Goal: Information Seeking & Learning: Learn about a topic

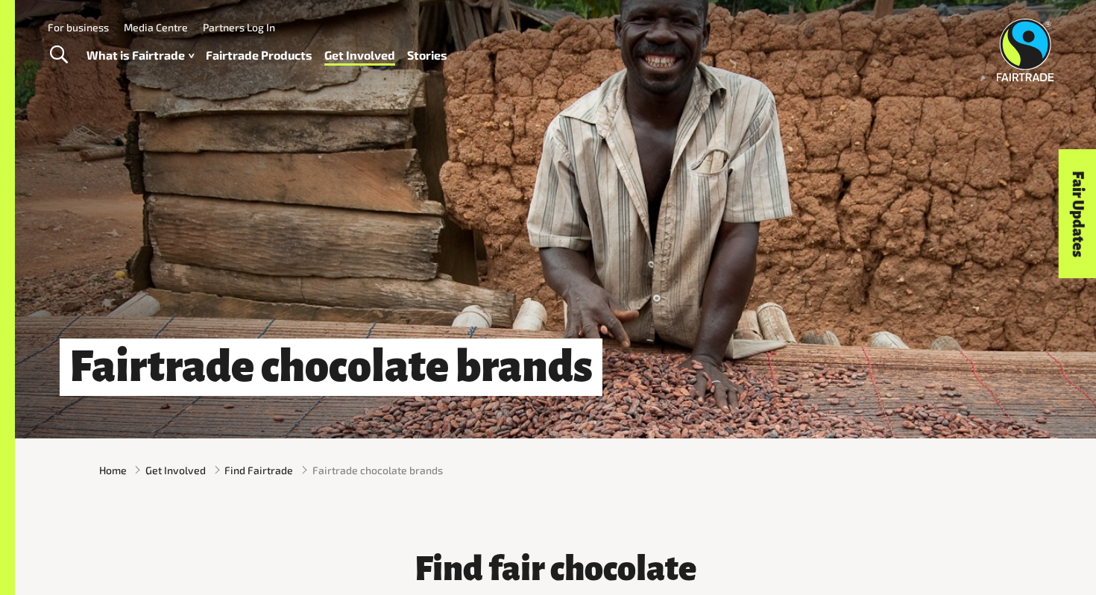
click at [292, 55] on link "Fairtrade Products" at bounding box center [259, 56] width 107 height 22
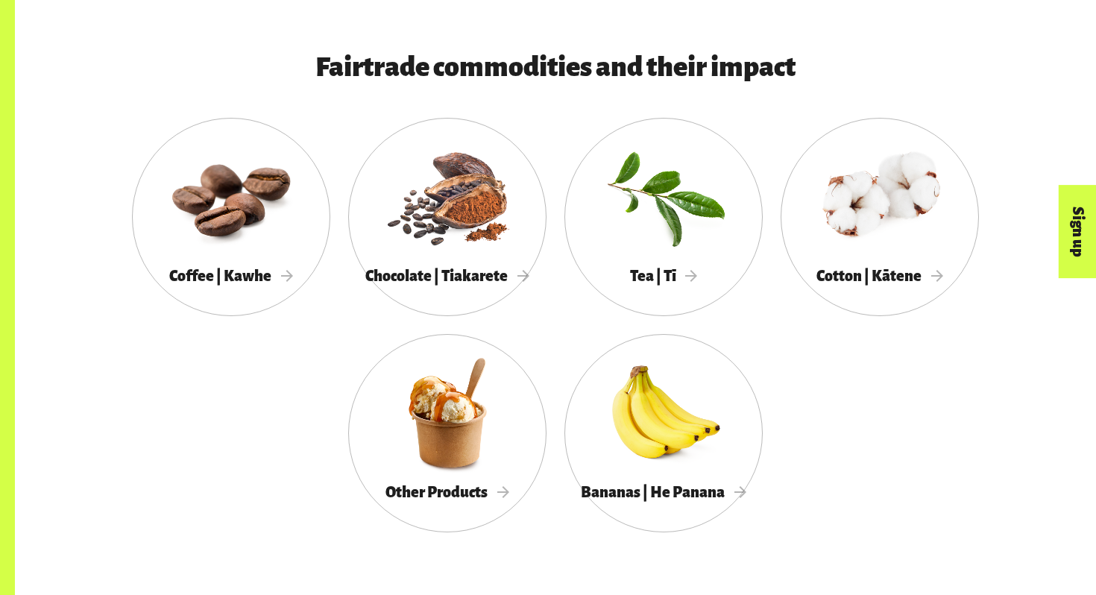
scroll to position [803, 0]
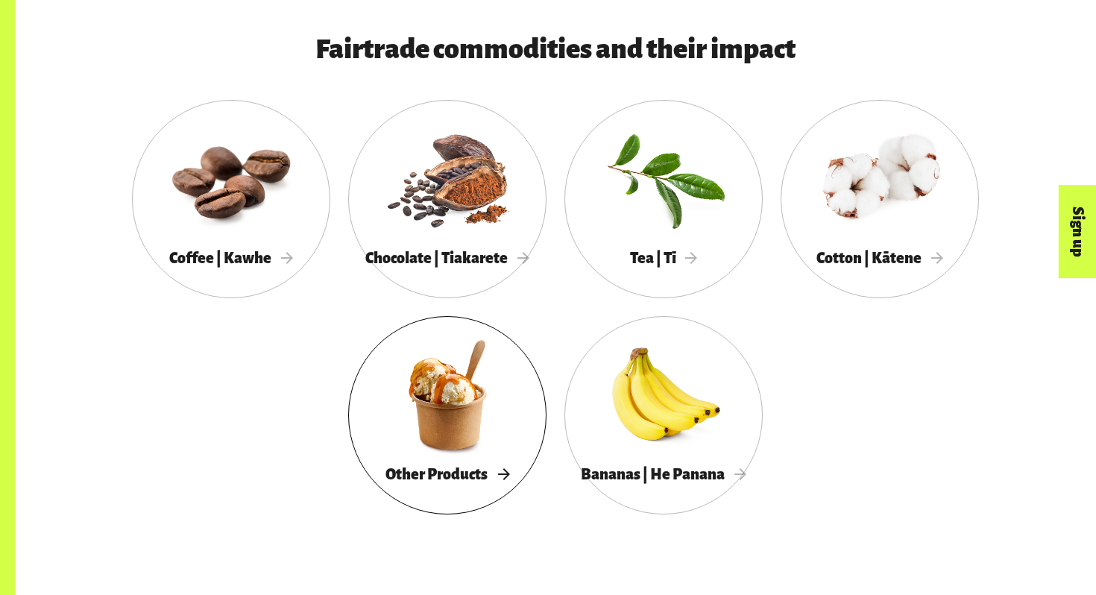
click at [465, 480] on span "Other Products" at bounding box center [448, 474] width 124 height 16
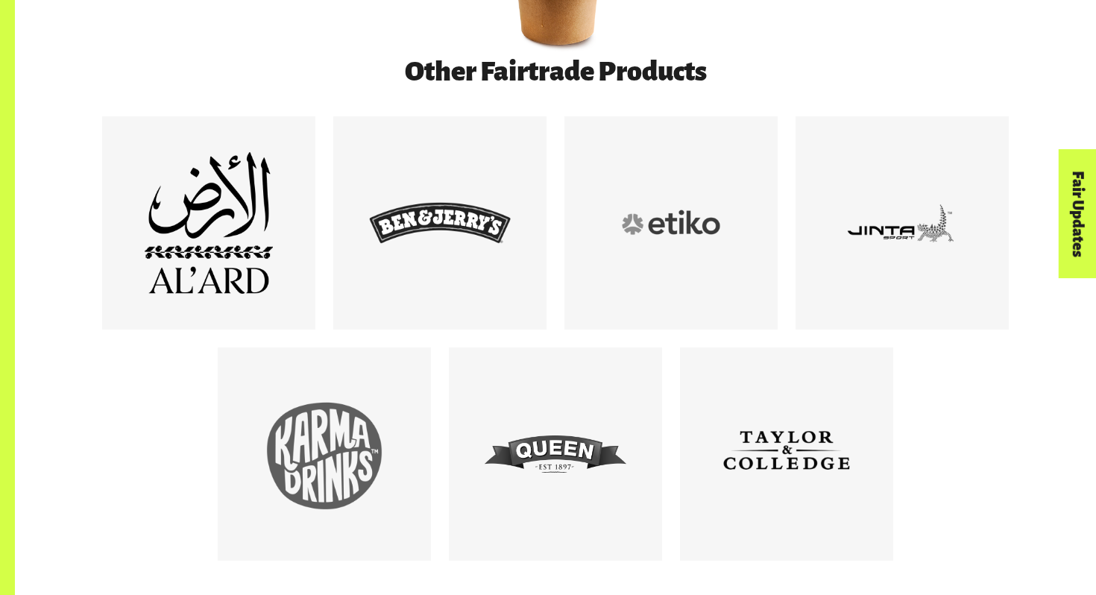
scroll to position [832, 0]
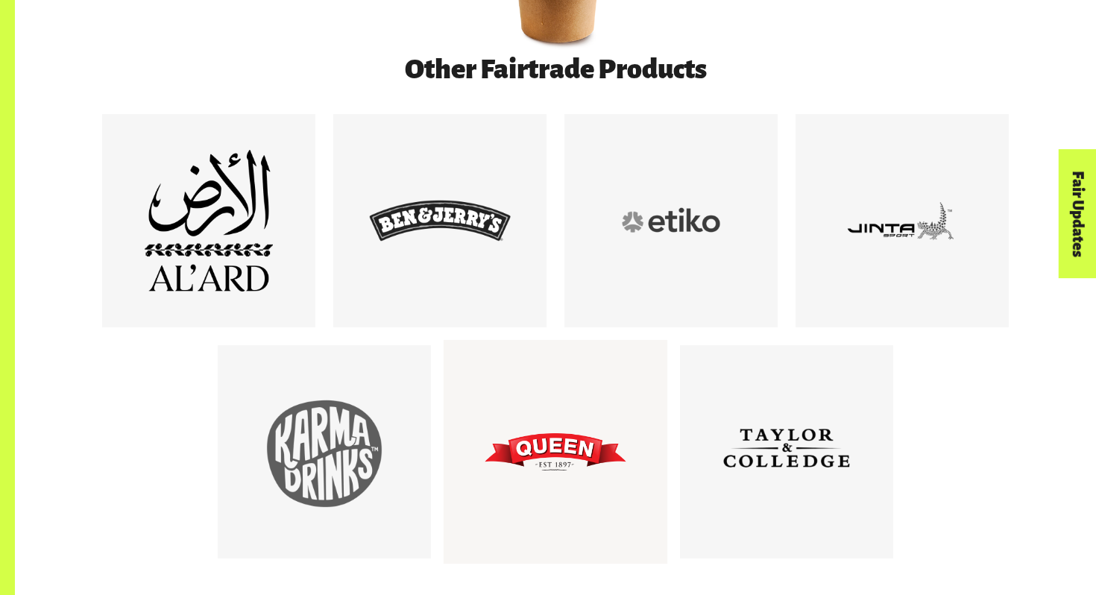
click at [592, 447] on div at bounding box center [556, 452] width 142 height 142
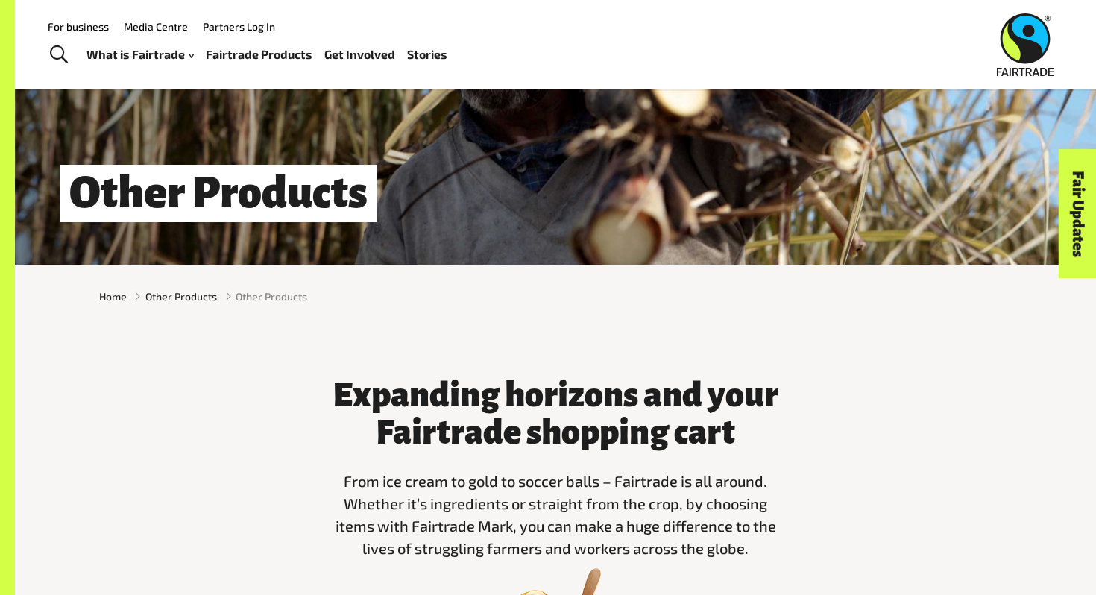
scroll to position [0, 0]
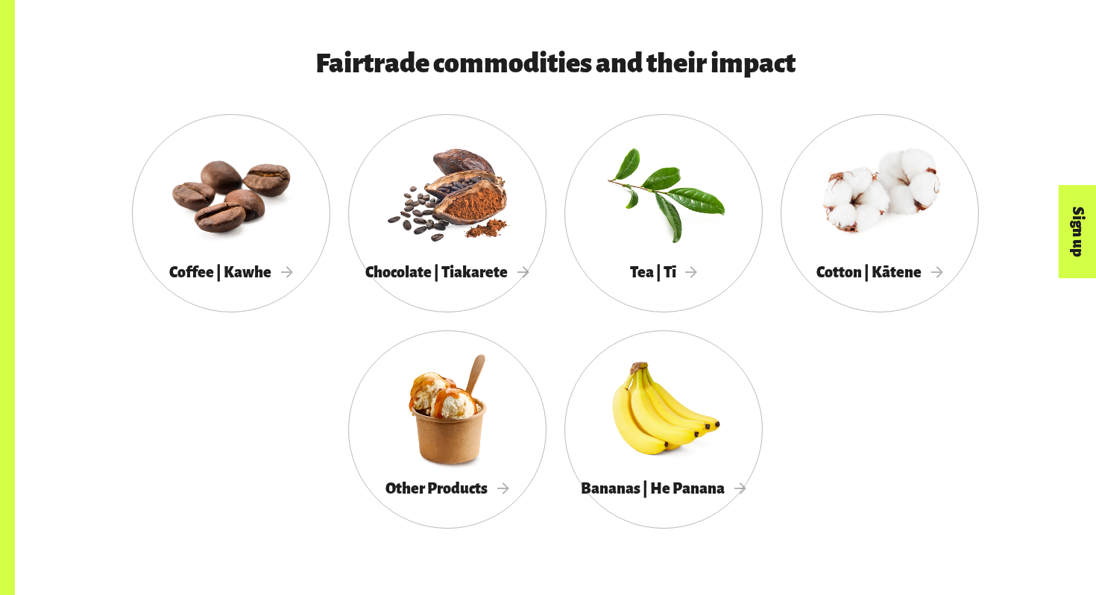
scroll to position [803, 0]
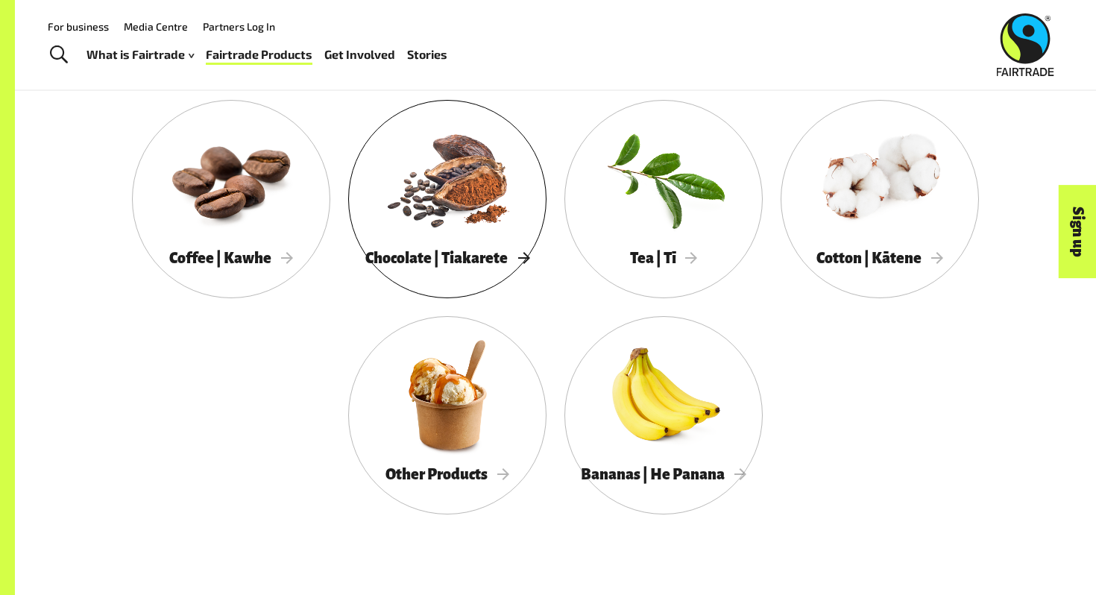
click at [447, 263] on span "Chocolate | Tiakarete" at bounding box center [447, 258] width 164 height 16
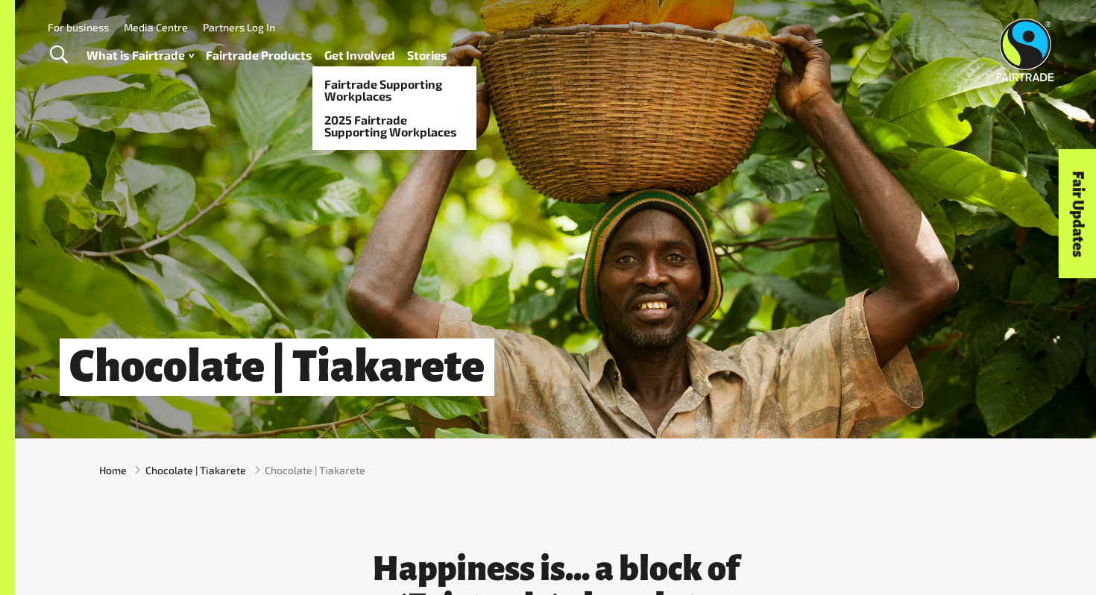
click at [365, 54] on link "Get Involved" at bounding box center [359, 56] width 71 height 22
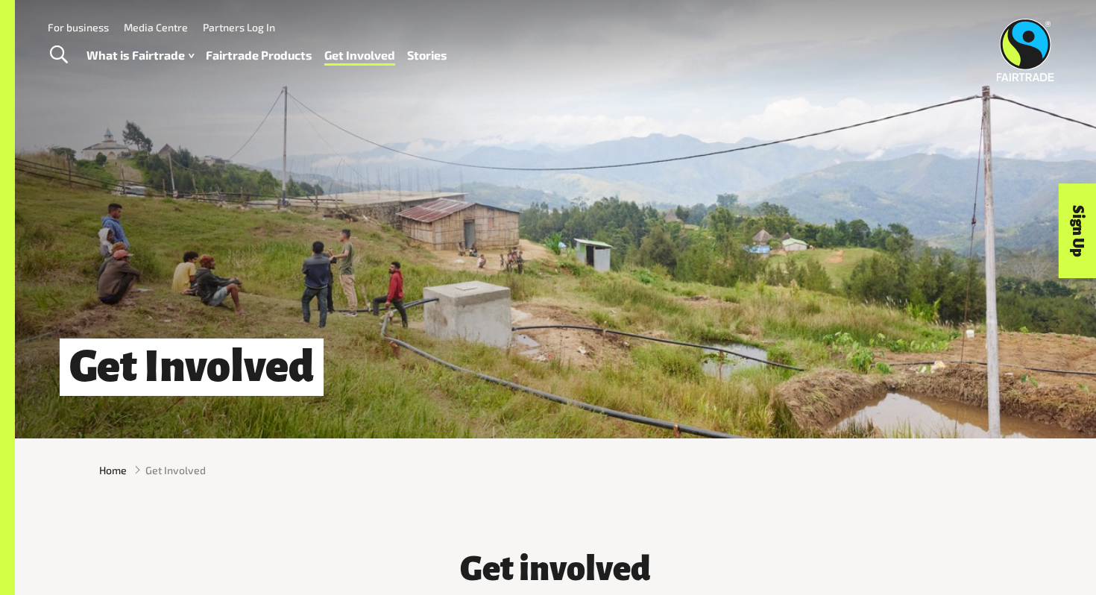
click at [229, 52] on link "Fairtrade Products" at bounding box center [259, 56] width 107 height 22
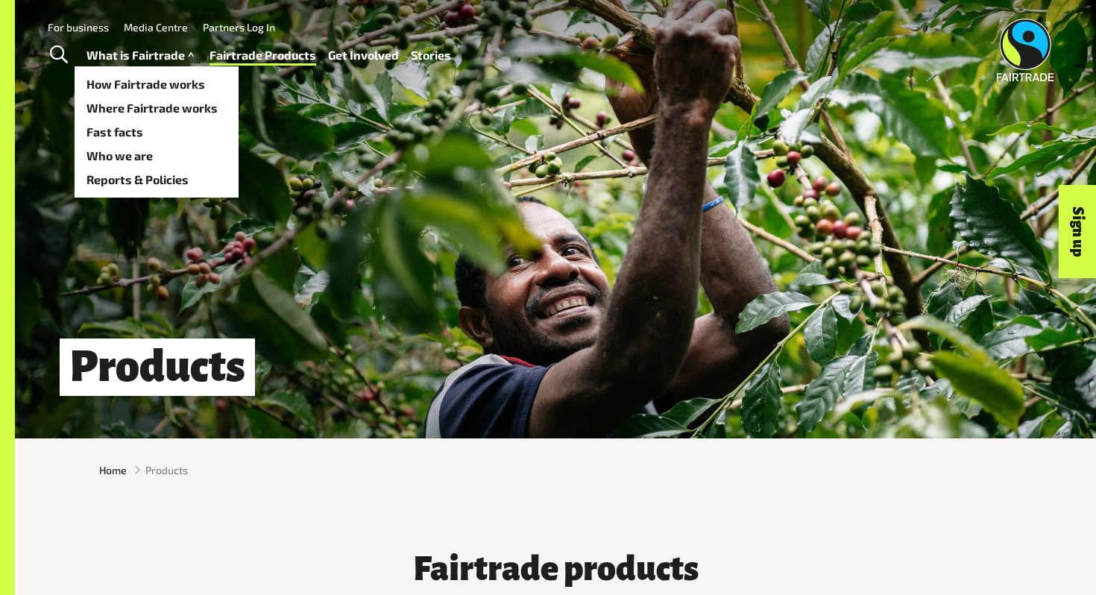
click at [178, 54] on link "What is Fairtrade" at bounding box center [142, 56] width 111 height 22
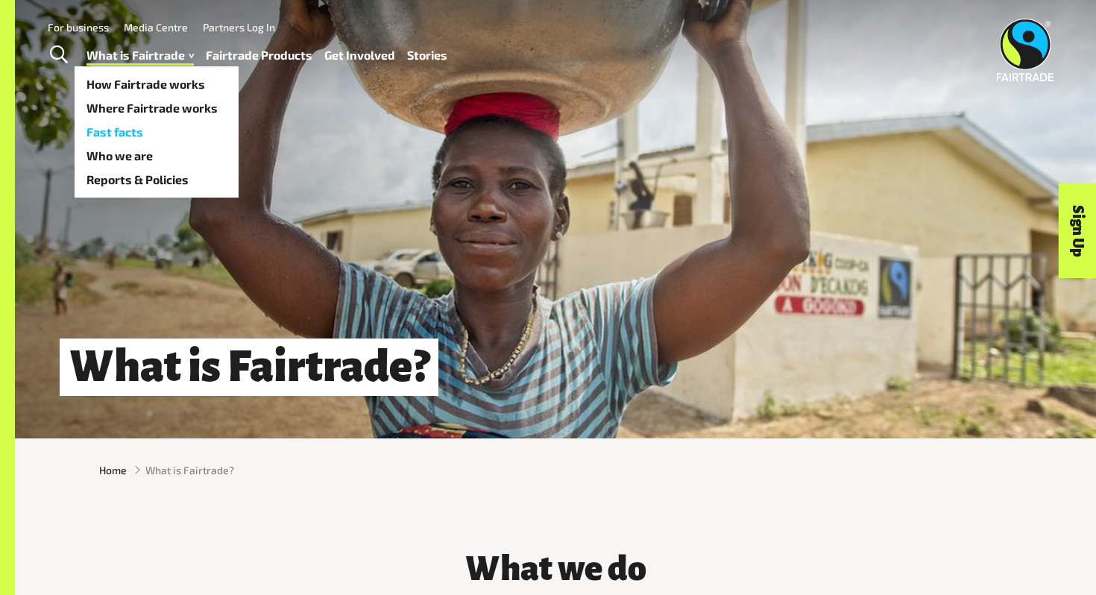
click at [139, 125] on link "Fast facts" at bounding box center [157, 132] width 164 height 24
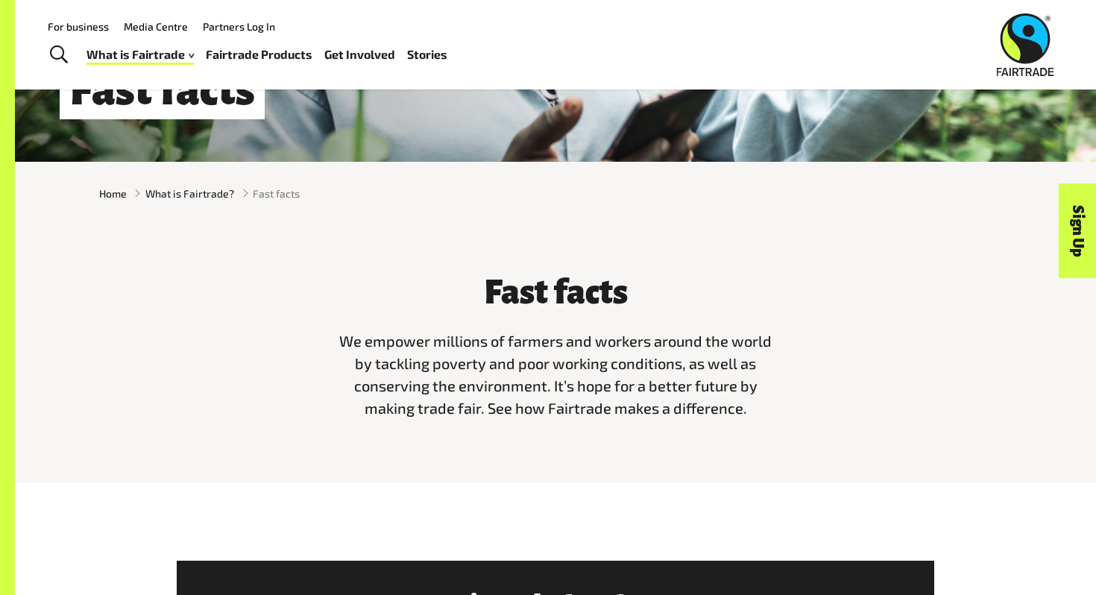
scroll to position [207, 0]
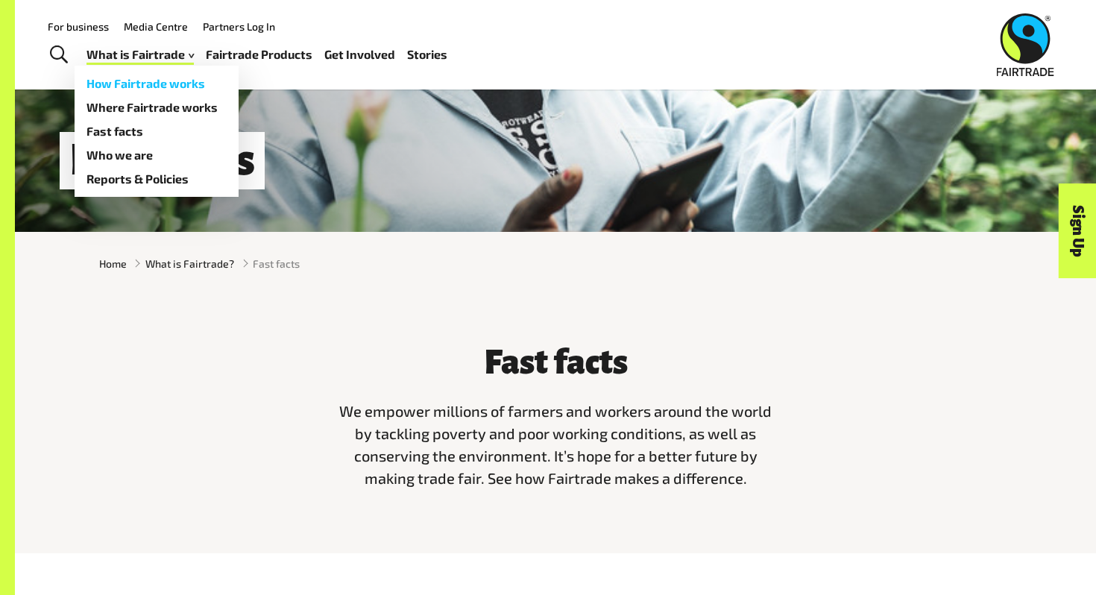
click at [183, 84] on link "How Fairtrade works" at bounding box center [157, 84] width 164 height 24
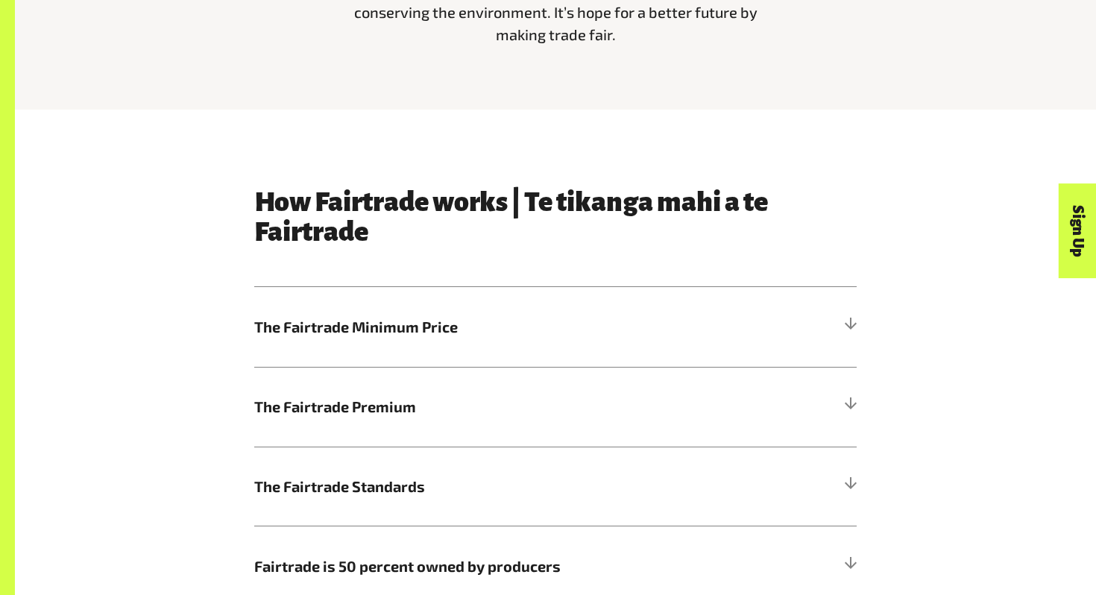
scroll to position [651, 0]
click at [534, 312] on h5 "The Fairtrade Minimum Price" at bounding box center [555, 326] width 603 height 80
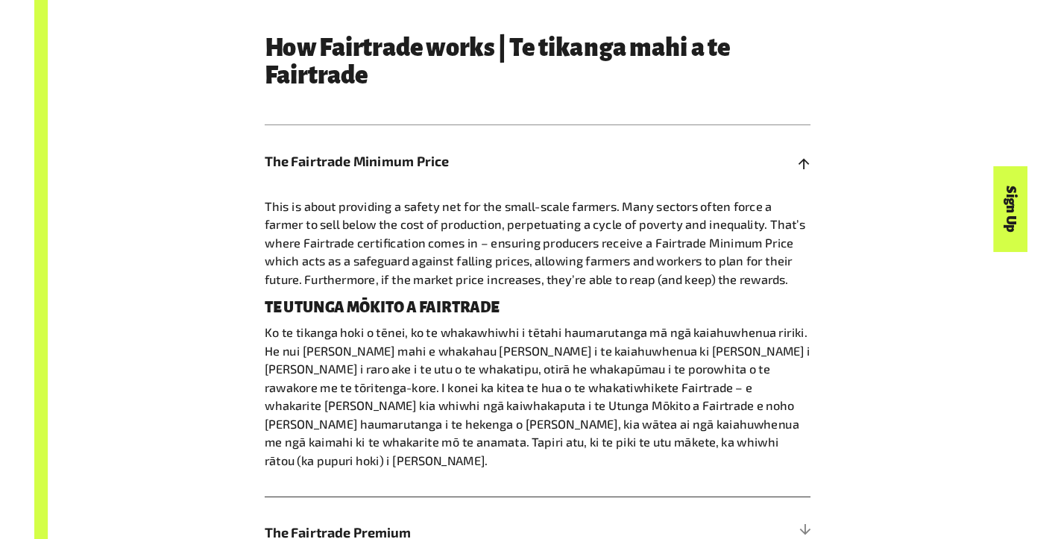
scroll to position [842, 0]
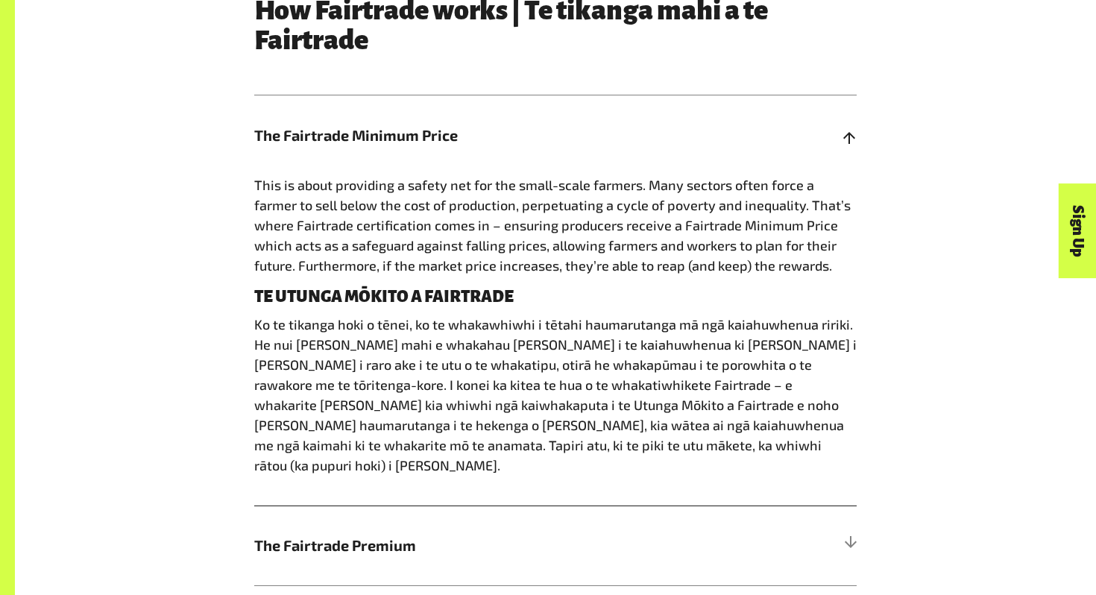
click at [512, 134] on span "The Fairtrade Minimum Price" at bounding box center [480, 135] width 452 height 22
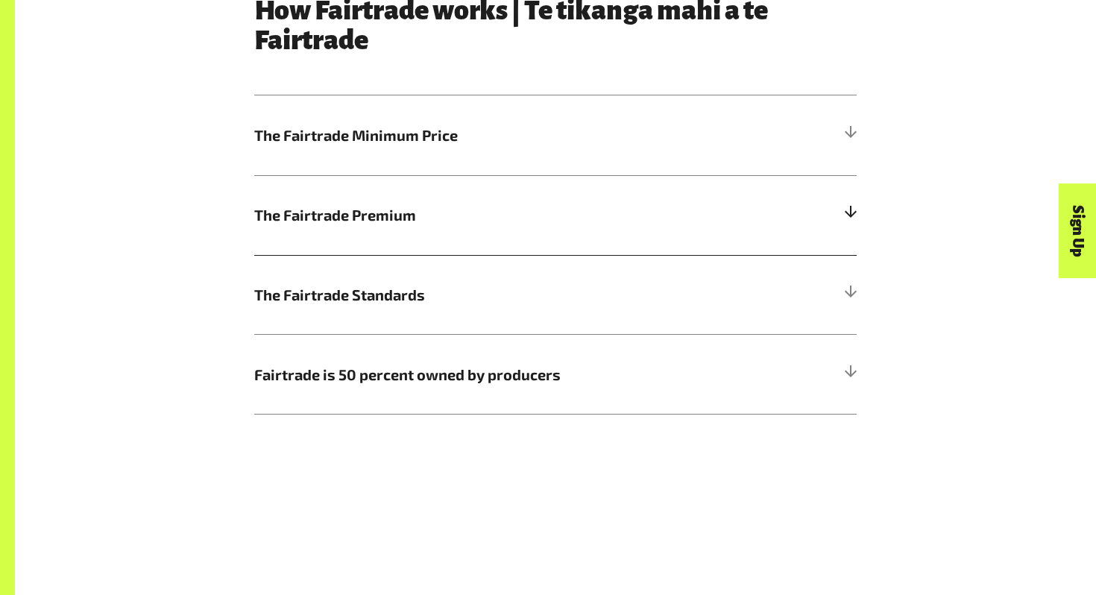
click at [510, 225] on span "The Fairtrade Premium" at bounding box center [480, 215] width 452 height 22
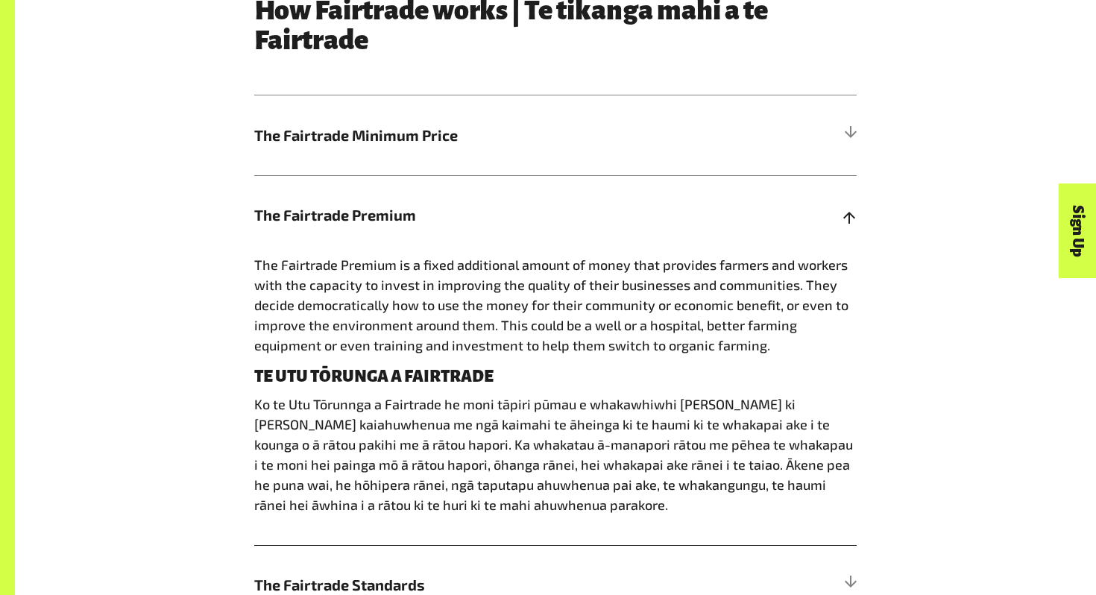
click at [510, 225] on span "The Fairtrade Premium" at bounding box center [480, 215] width 452 height 22
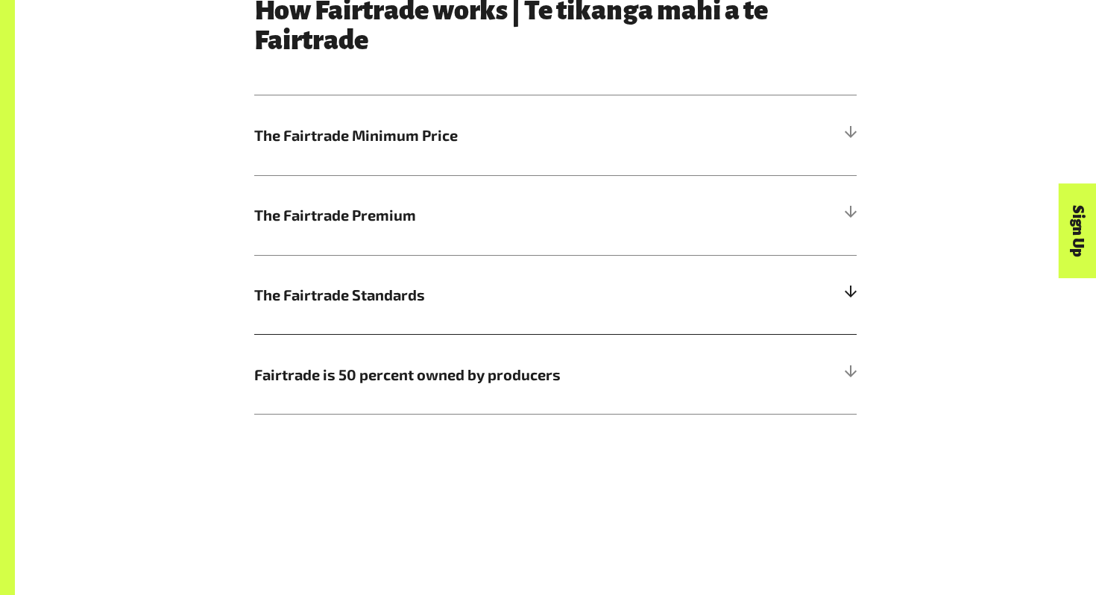
click at [513, 280] on h5 "The Fairtrade Standards" at bounding box center [555, 295] width 603 height 80
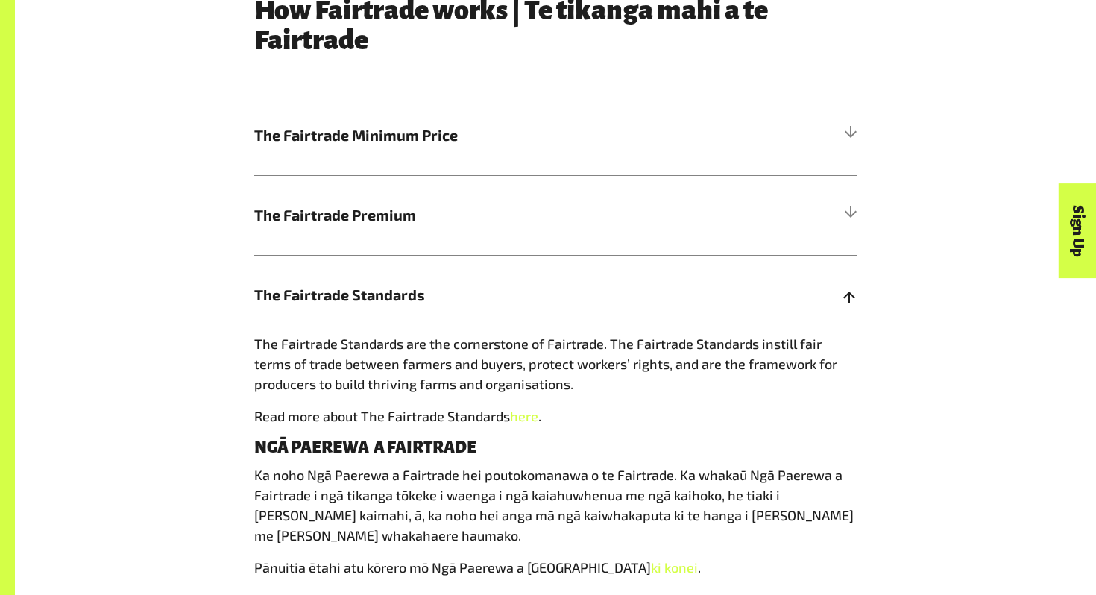
click at [513, 280] on h5 "The Fairtrade Standards" at bounding box center [555, 295] width 603 height 80
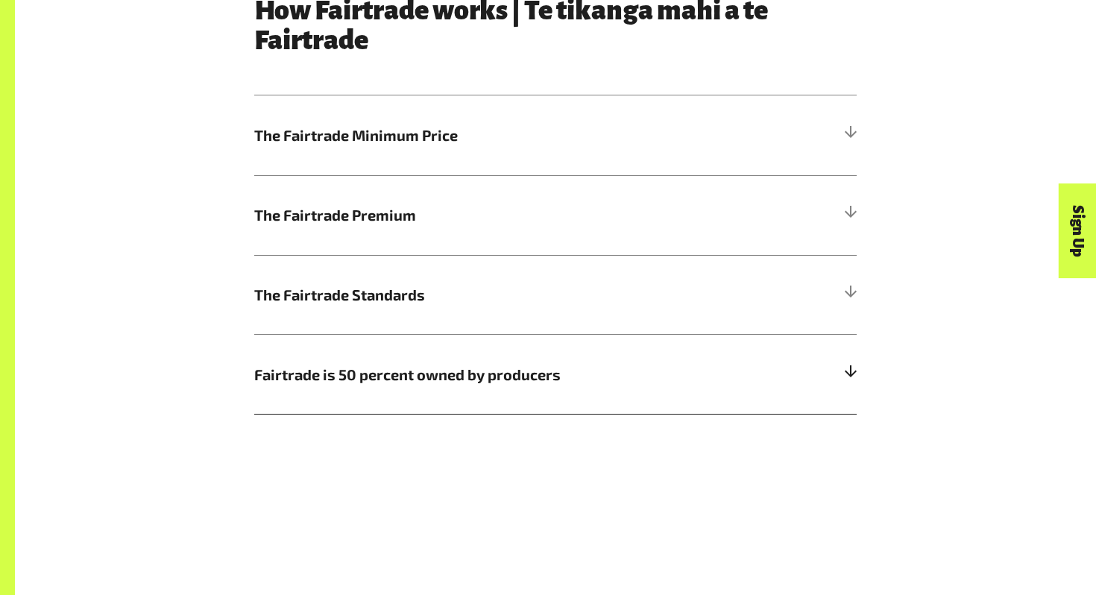
click at [547, 354] on h5 "Fairtrade is 50 percent owned by producers" at bounding box center [555, 374] width 603 height 80
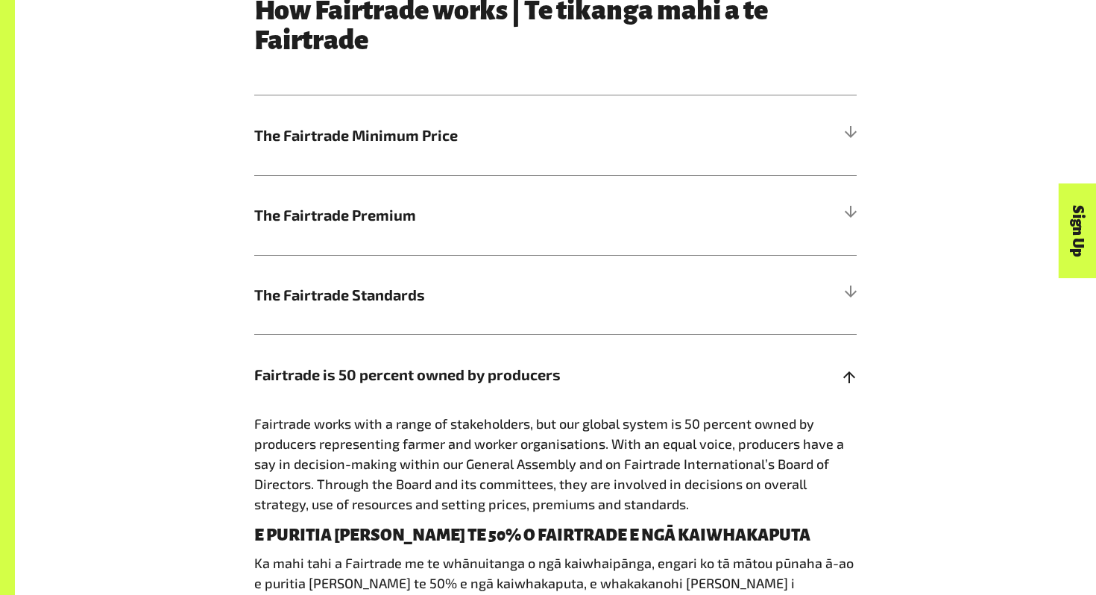
click at [545, 371] on span "Fairtrade is 50 percent owned by producers" at bounding box center [480, 374] width 452 height 22
